Goal: Find specific page/section: Find specific page/section

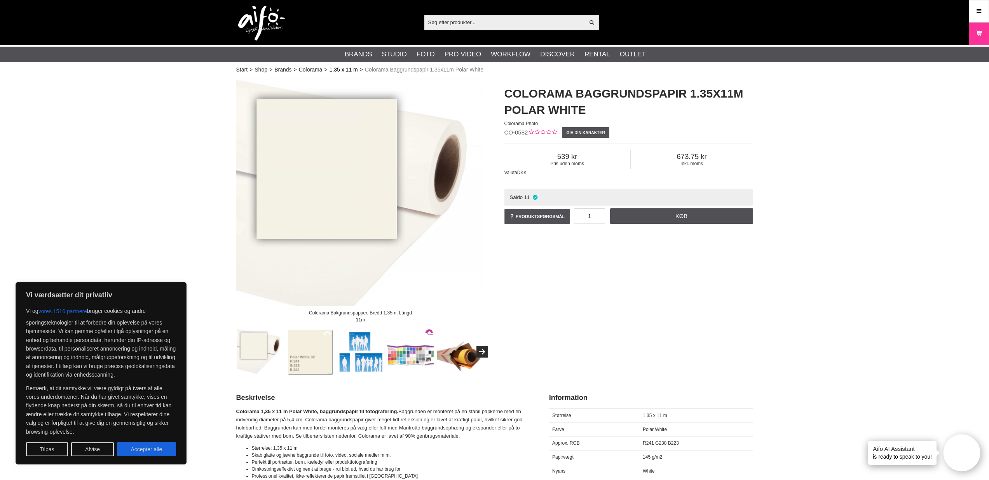
click at [343, 69] on link "1.35 x 11 m" at bounding box center [343, 70] width 28 height 8
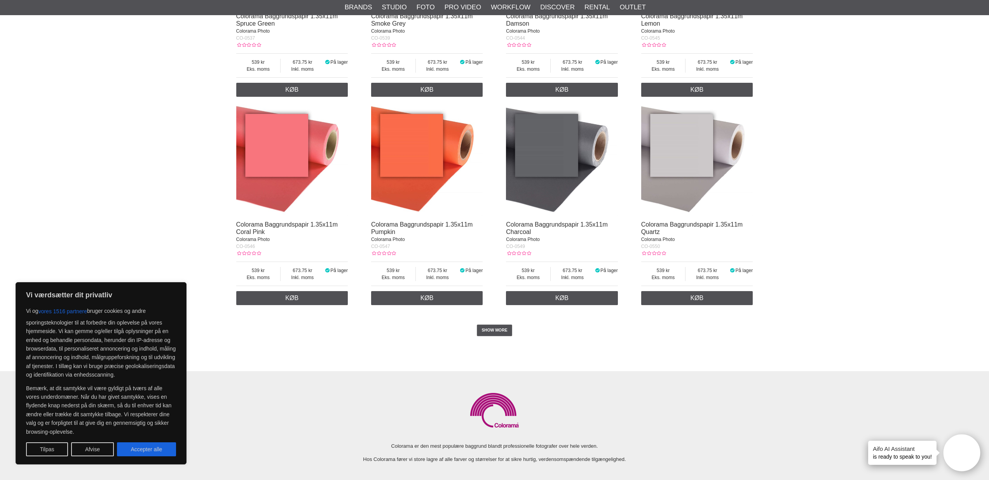
scroll to position [1603, 0]
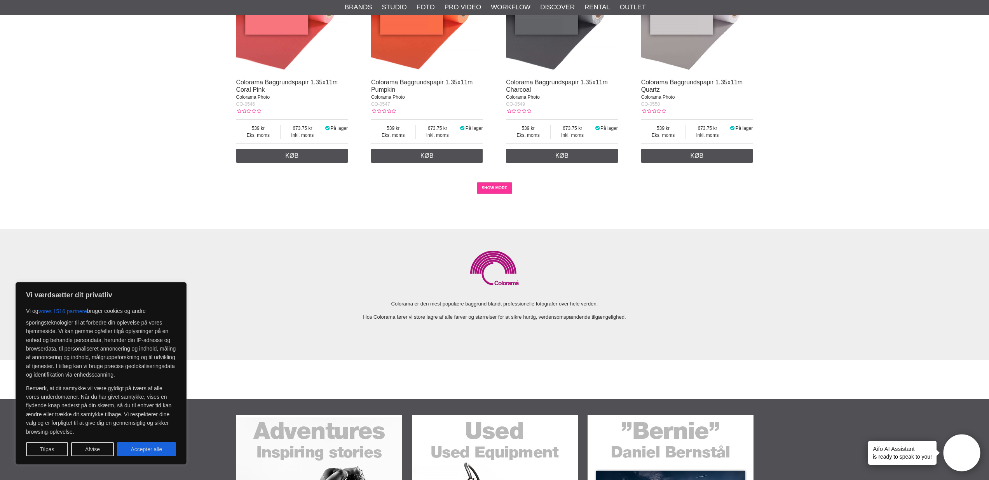
click at [477, 194] on link "SHOW MORE" at bounding box center [494, 188] width 35 height 12
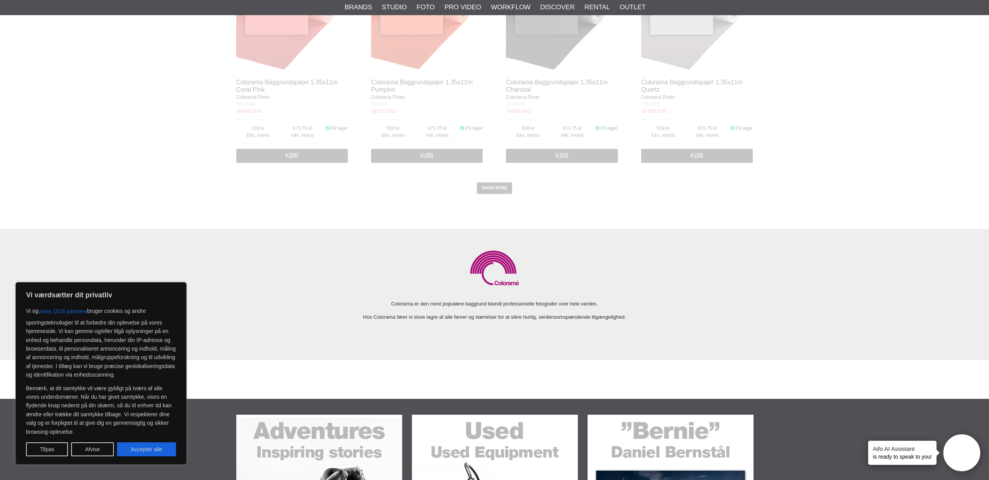
click at [486, 199] on div at bounding box center [494, 240] width 989 height 480
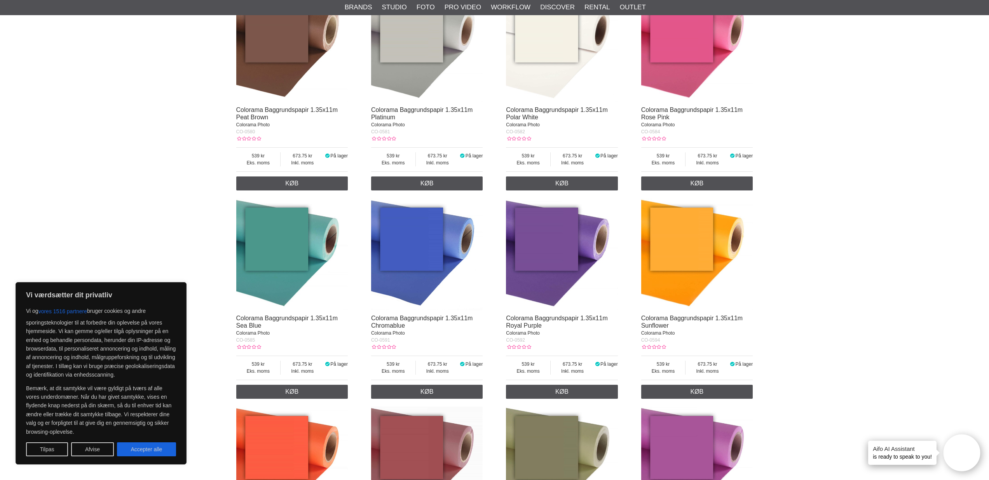
scroll to position [2397, 0]
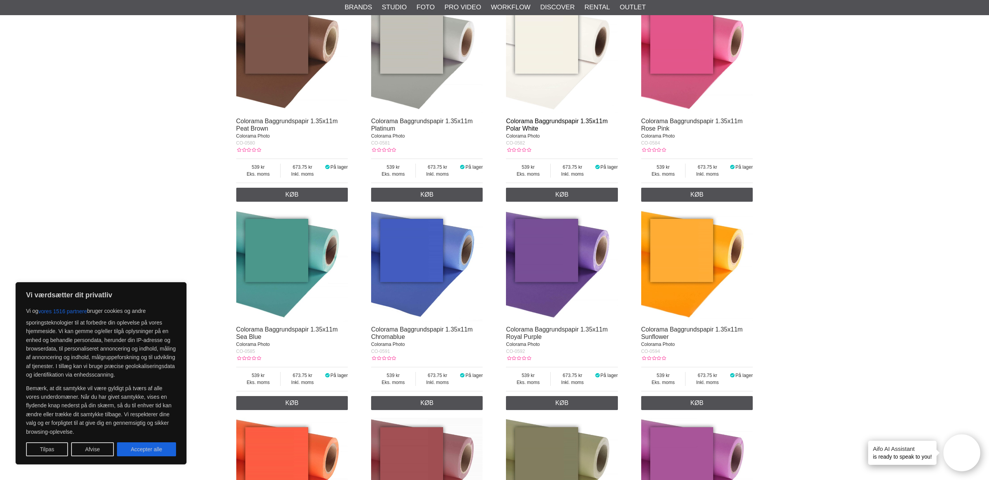
click at [580, 132] on link "Colorama Baggrundspapir 1.35x11m Polar White" at bounding box center [556, 125] width 101 height 14
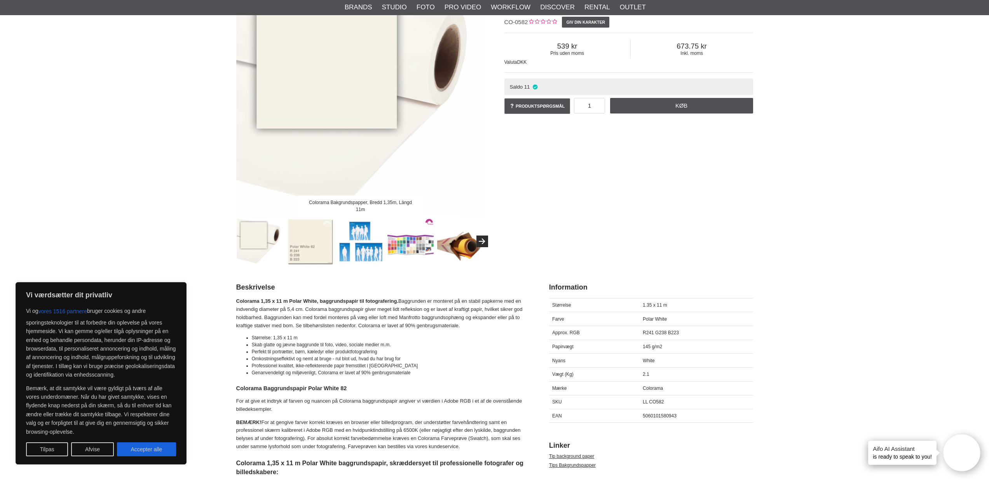
scroll to position [153, 0]
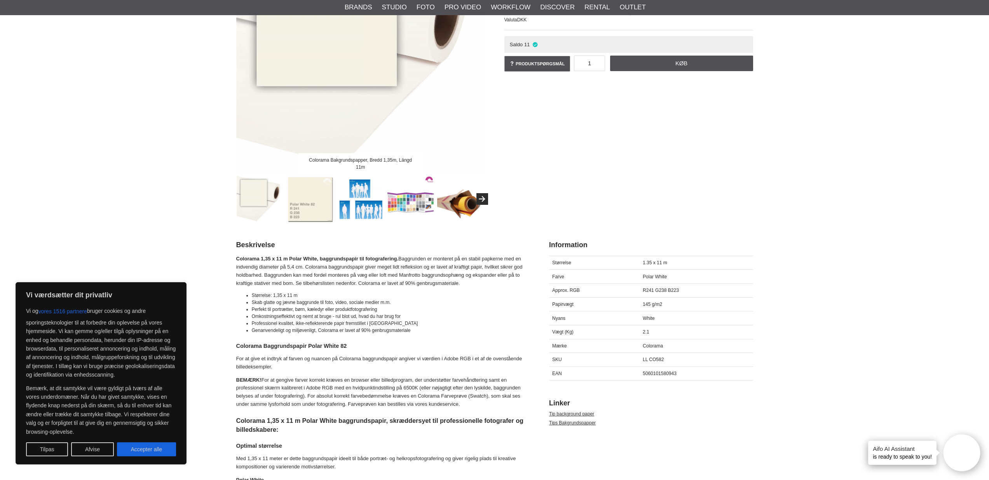
click at [359, 213] on img at bounding box center [360, 199] width 47 height 47
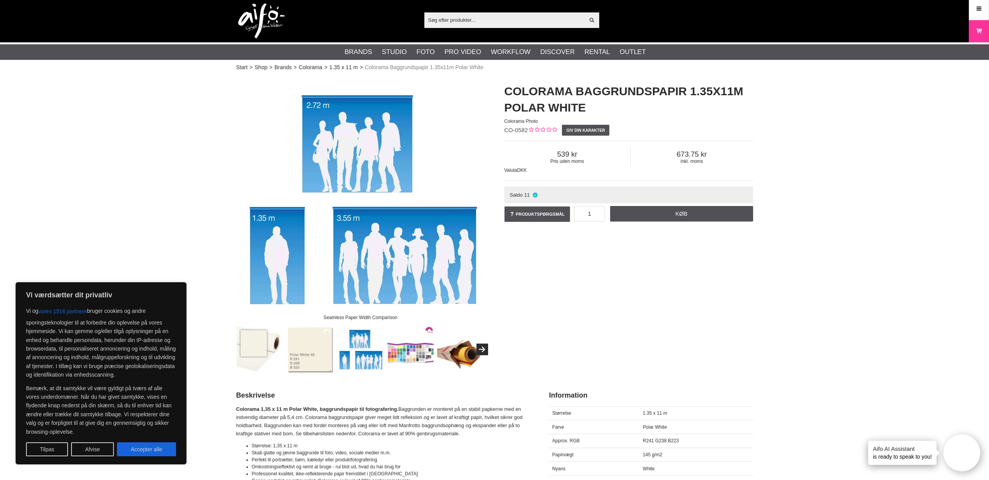
scroll to position [0, 0]
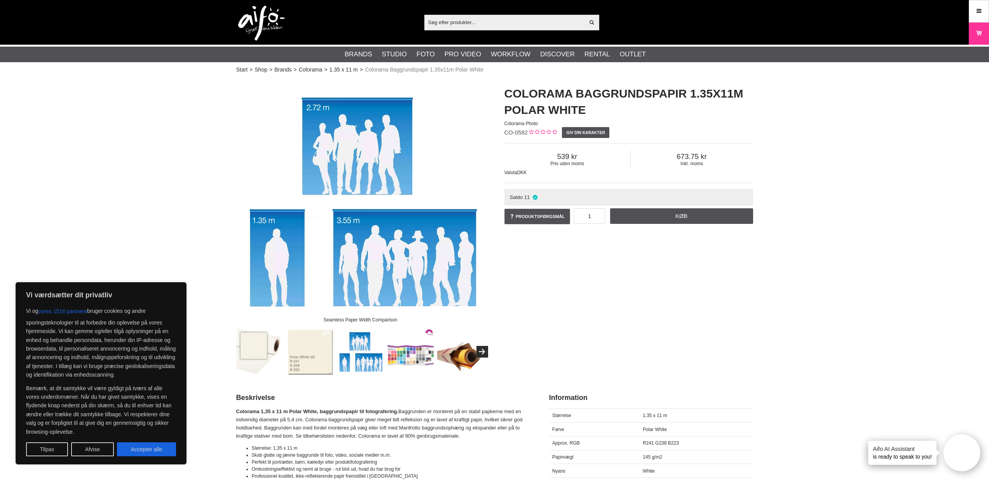
click at [601, 96] on h1 "Colorama Baggrundspapir 1.35x11m Polar White" at bounding box center [628, 101] width 249 height 33
click at [601, 95] on h1 "Colorama Baggrundspapir 1.35x11m Polar White" at bounding box center [628, 101] width 249 height 33
